Goal: Information Seeking & Learning: Learn about a topic

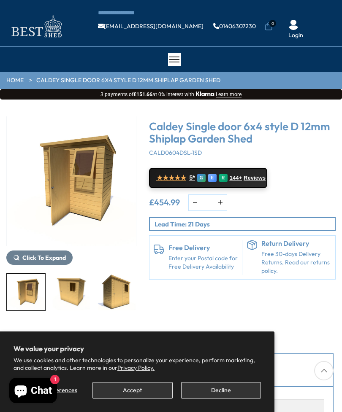
click at [216, 387] on button "Decline" at bounding box center [221, 390] width 80 height 16
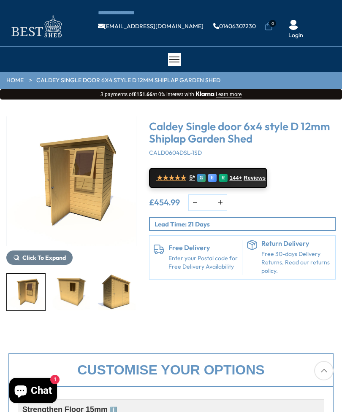
click at [57, 262] on button "Click To Expand" at bounding box center [39, 258] width 66 height 14
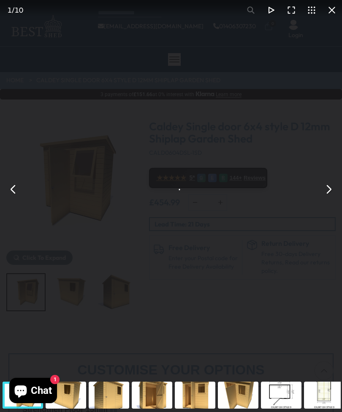
click at [57, 260] on div "Caldey Single door 6x4 style D 12mm Shiplap Garden Shed" at bounding box center [171, 189] width 342 height 379
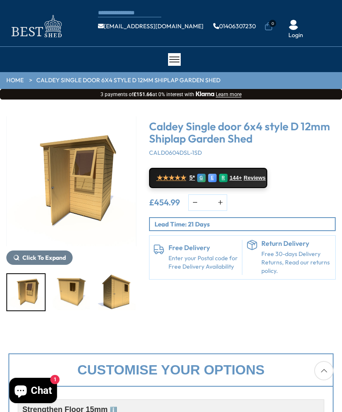
click at [92, 191] on img "1 / 10" at bounding box center [71, 181] width 130 height 130
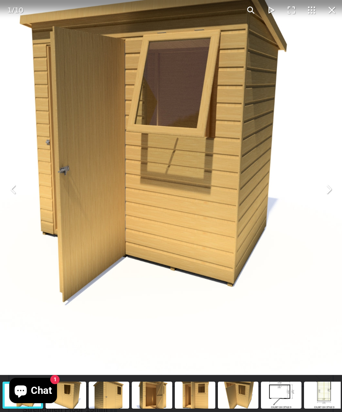
click at [252, 19] on button "You can close this modal content with the ESC key" at bounding box center [251, 10] width 20 height 20
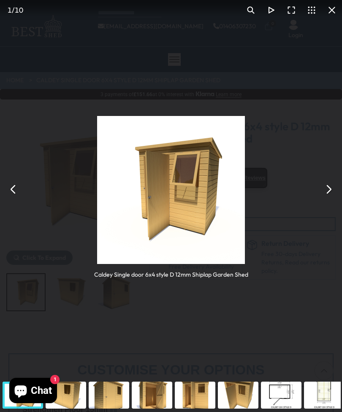
click at [200, 192] on img "You can close this modal content with the ESC key" at bounding box center [171, 190] width 148 height 148
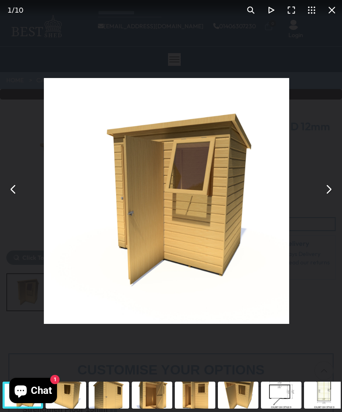
click at [333, 191] on button "You can close this modal content with the ESC key" at bounding box center [328, 189] width 20 height 20
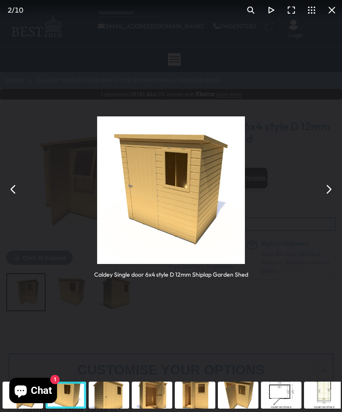
click at [324, 194] on button "You can close this modal content with the ESC key" at bounding box center [328, 189] width 20 height 20
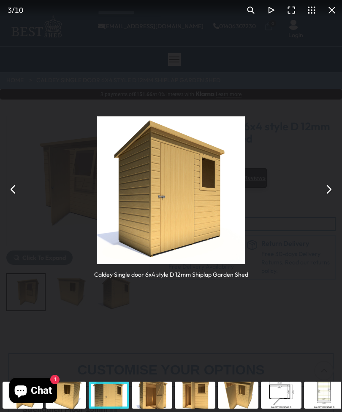
click at [330, 195] on button "You can close this modal content with the ESC key" at bounding box center [328, 189] width 20 height 20
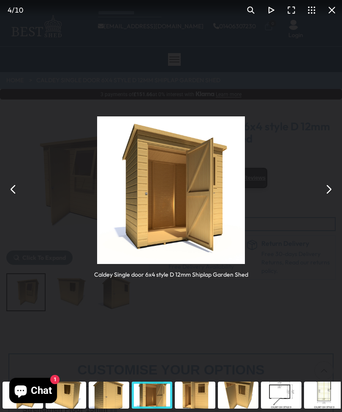
click at [327, 192] on button "You can close this modal content with the ESC key" at bounding box center [328, 189] width 20 height 20
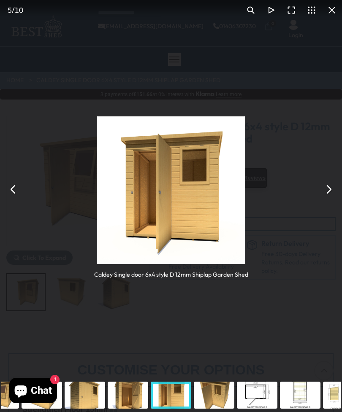
click at [330, 195] on button "You can close this modal content with the ESC key" at bounding box center [328, 189] width 20 height 20
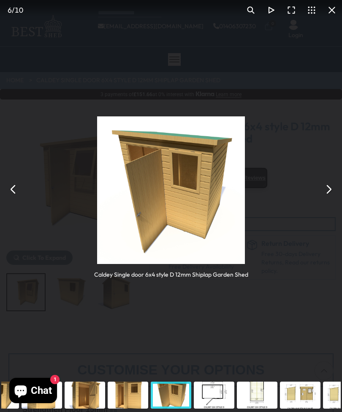
click at [331, 192] on button "You can close this modal content with the ESC key" at bounding box center [328, 189] width 20 height 20
